Goal: Navigation & Orientation: Find specific page/section

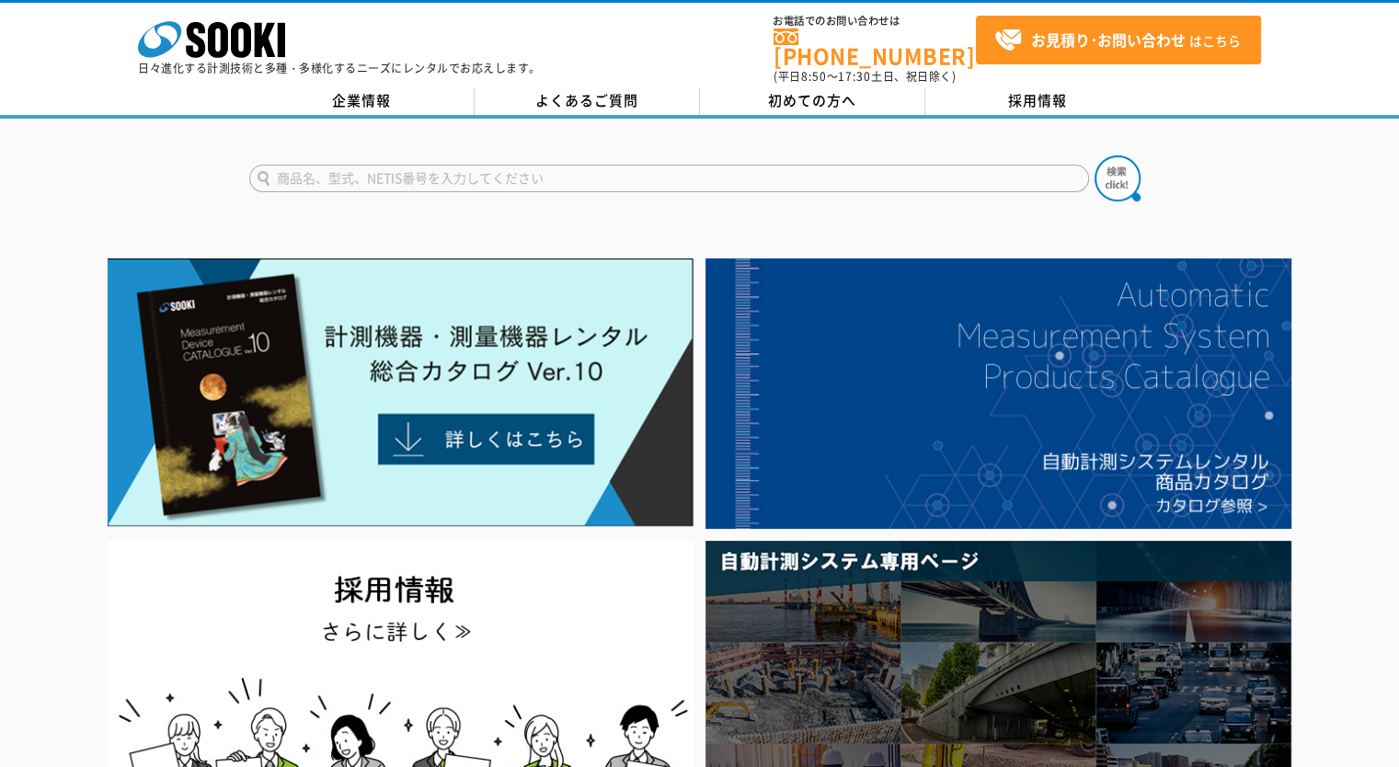
click at [290, 329] on img at bounding box center [401, 393] width 586 height 269
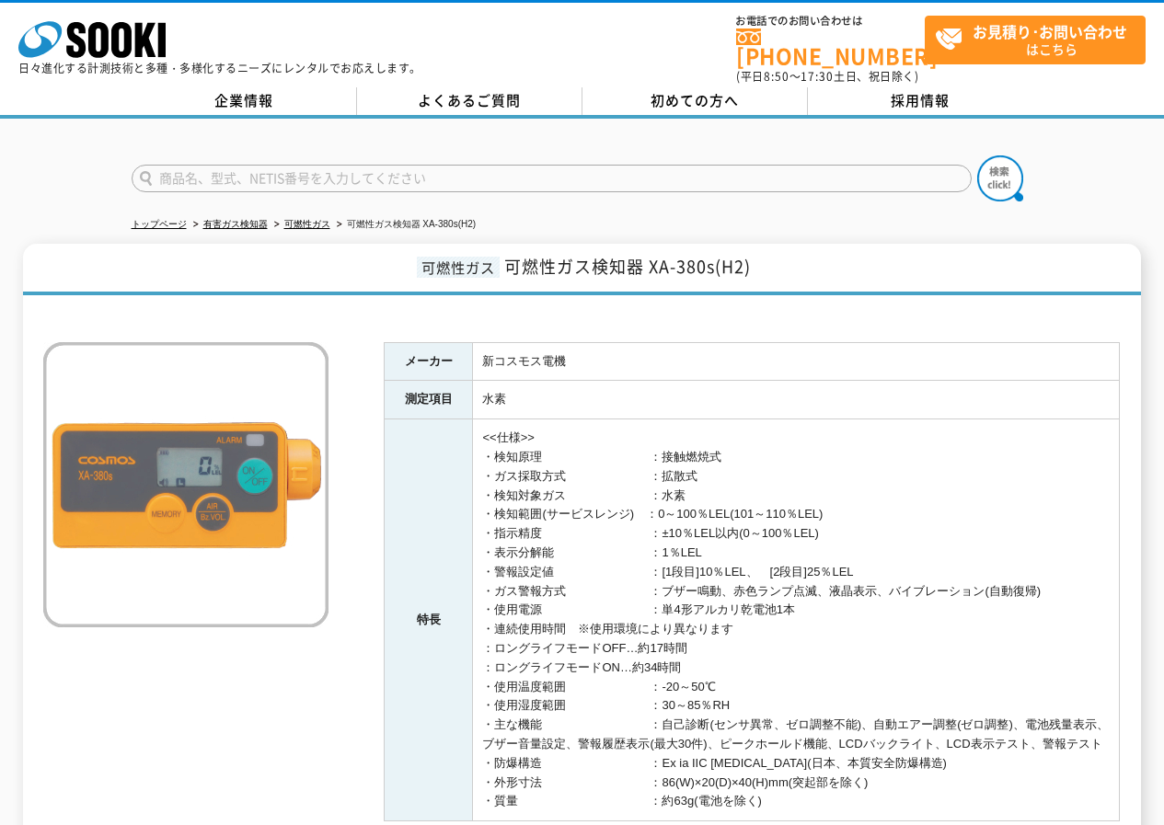
scroll to position [276, 0]
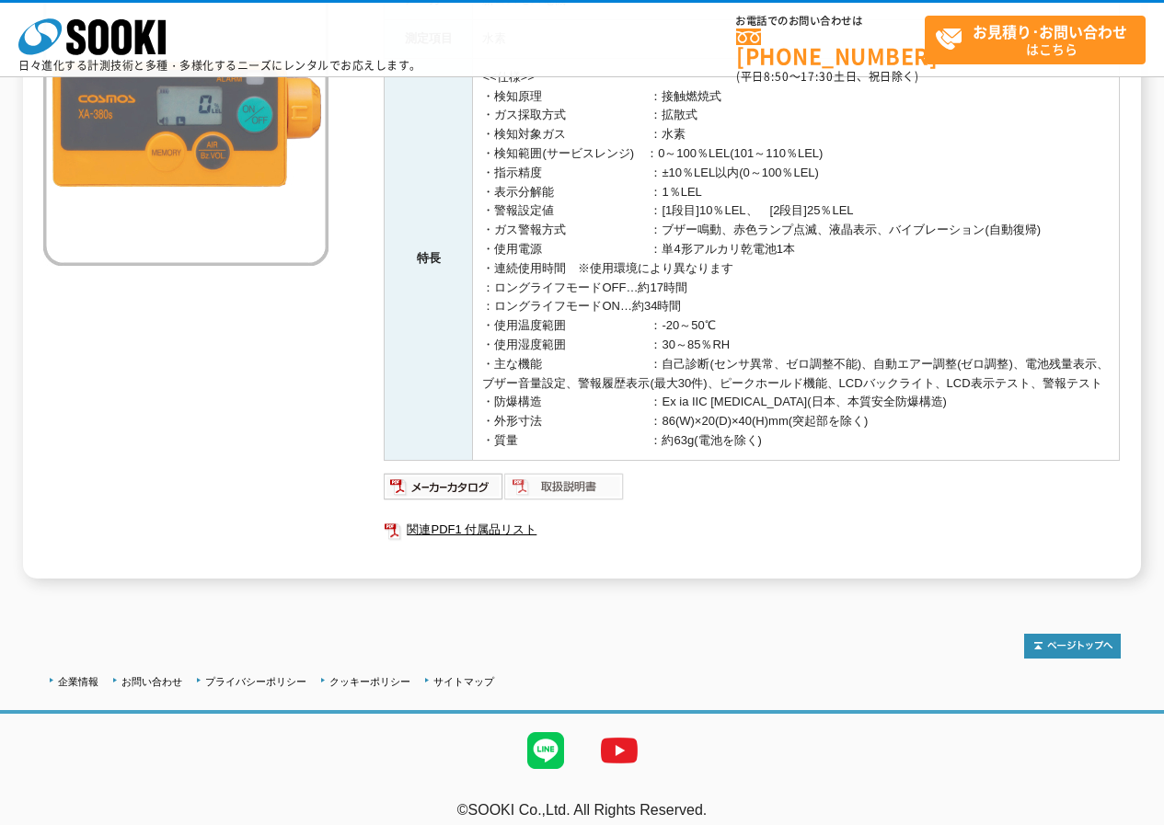
click at [546, 501] on img at bounding box center [564, 486] width 121 height 29
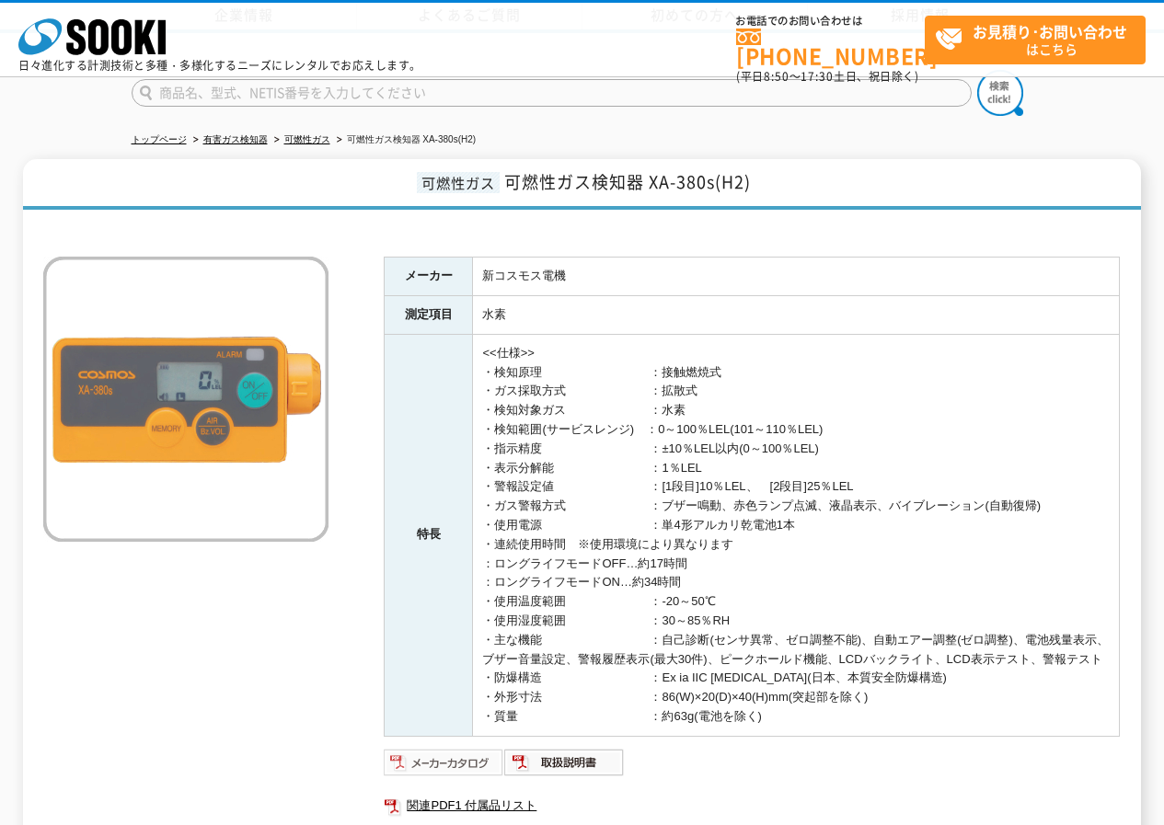
scroll to position [310, 0]
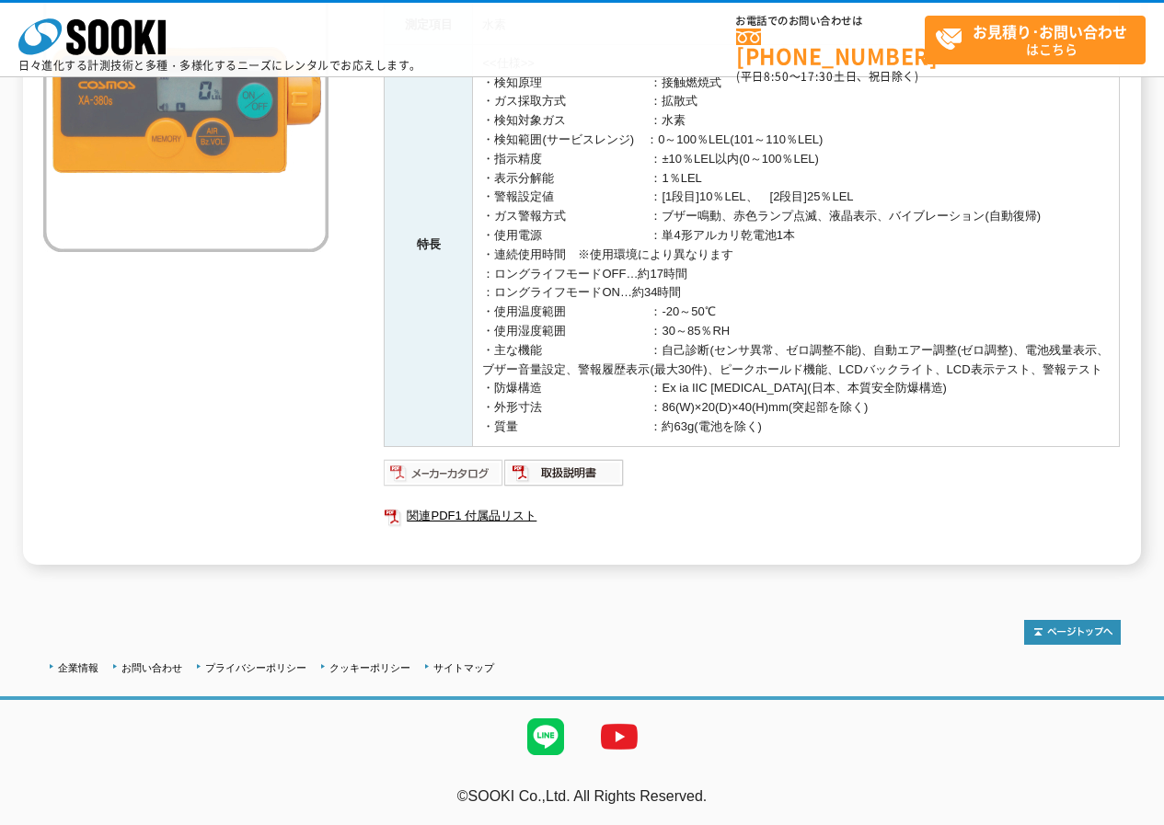
click at [438, 473] on img at bounding box center [444, 472] width 121 height 29
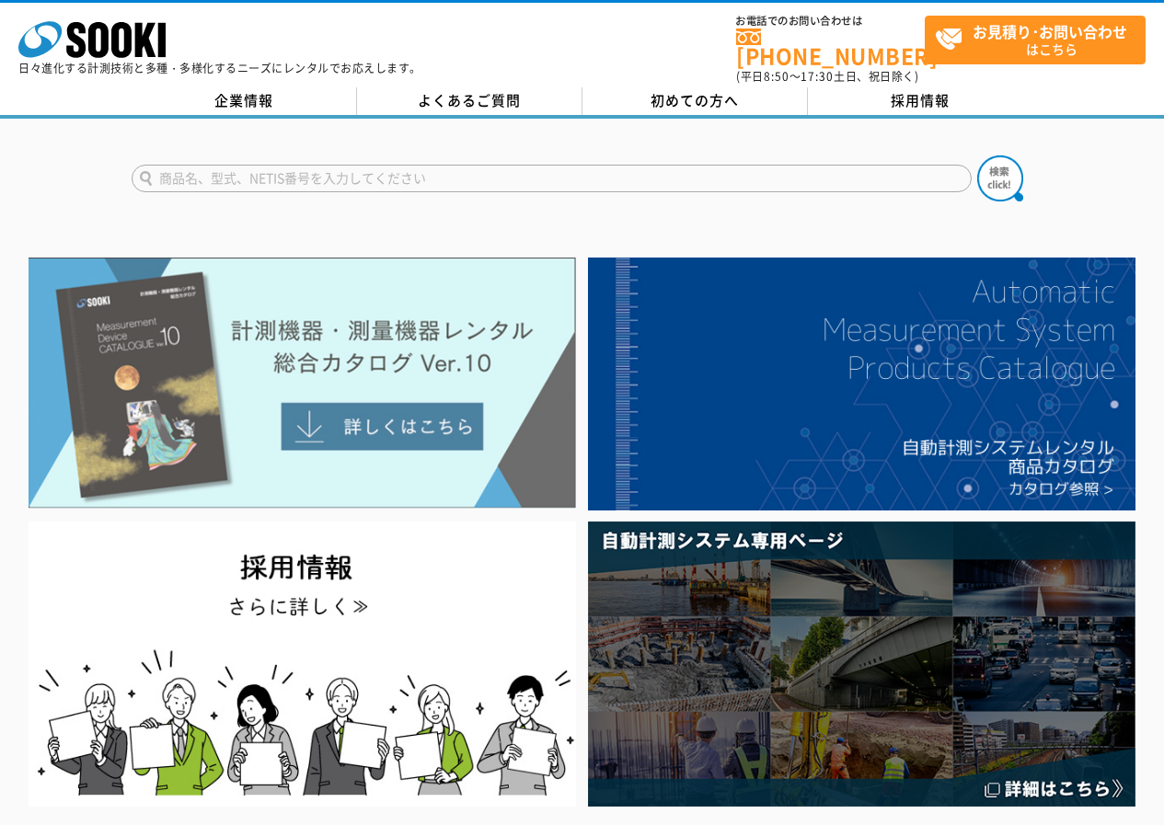
click at [213, 359] on img at bounding box center [302, 383] width 547 height 251
